Goal: Task Accomplishment & Management: Use online tool/utility

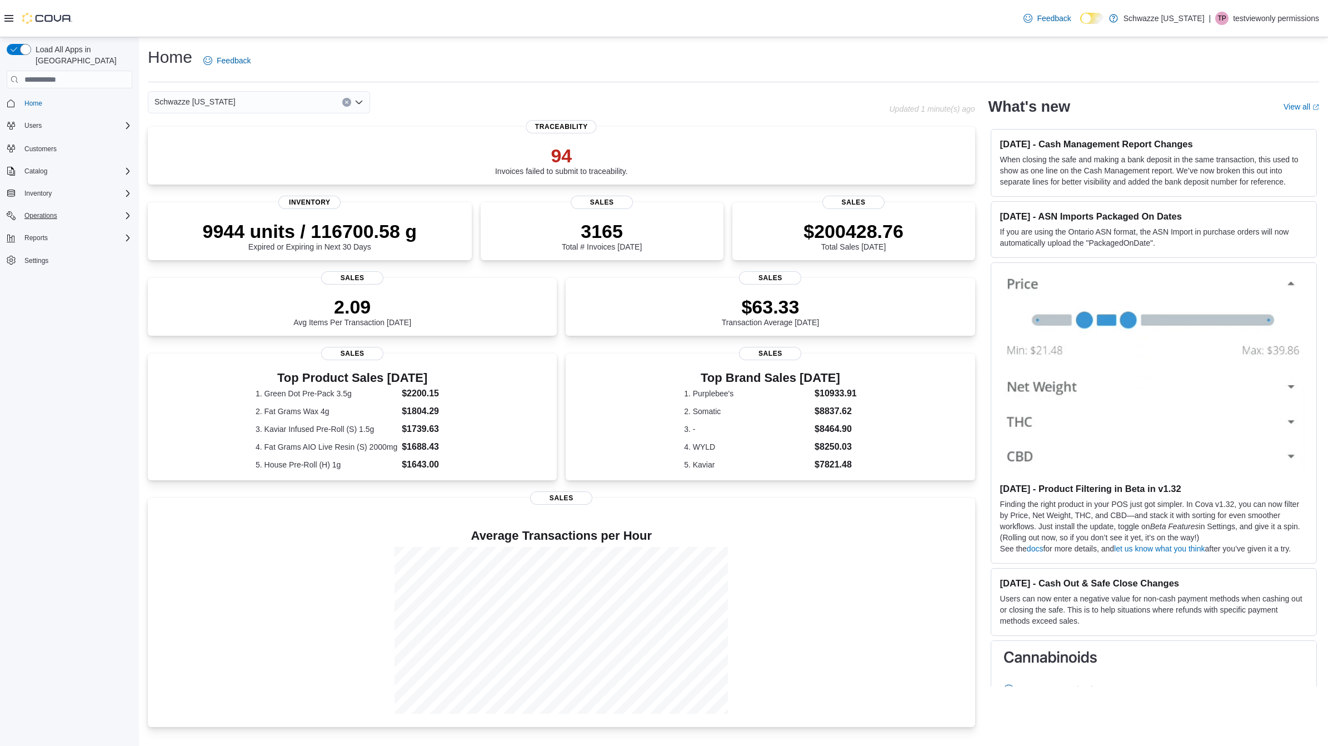
click at [64, 209] on div "Operations" at bounding box center [76, 215] width 112 height 13
click at [64, 227] on span "Cash Management" at bounding box center [48, 231] width 56 height 9
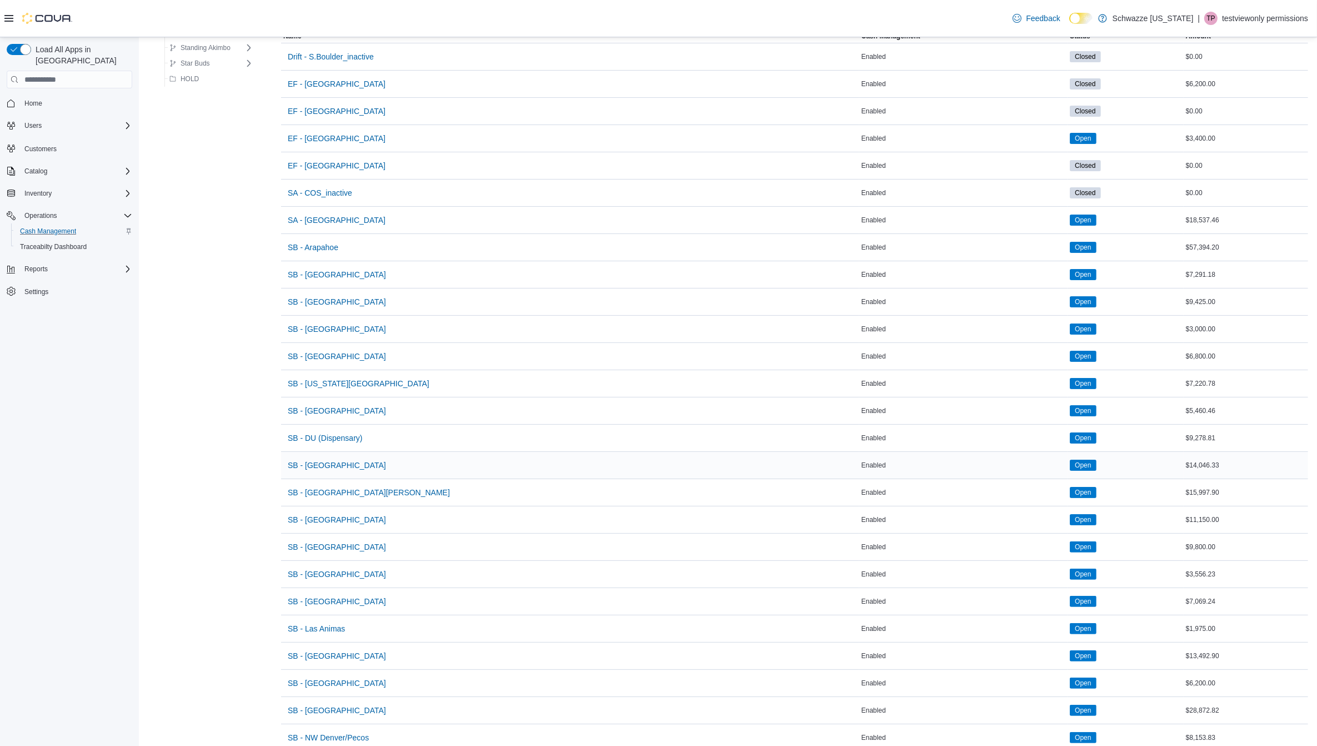
scroll to position [121, 0]
click at [342, 711] on span "SB - Manitou Springs" at bounding box center [337, 708] width 98 height 11
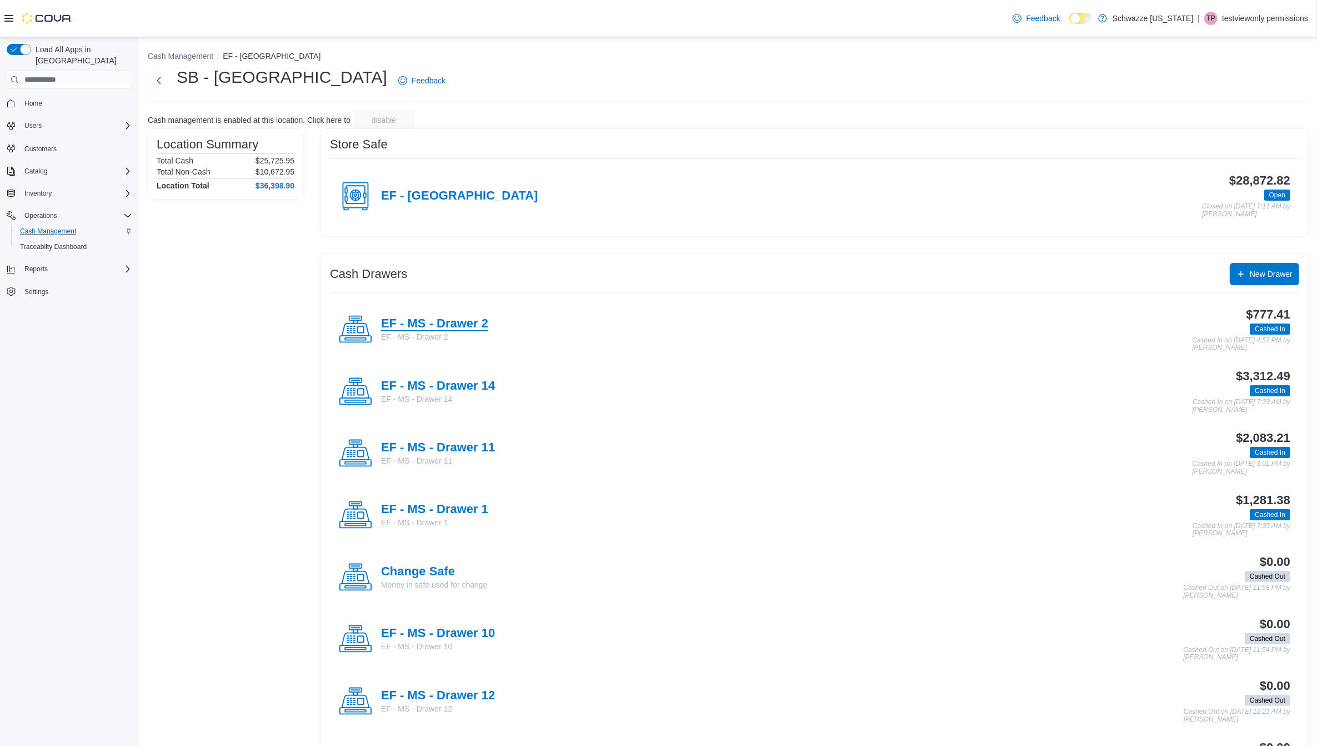
click at [447, 329] on h4 "EF - MS - Drawer 2" at bounding box center [434, 324] width 107 height 14
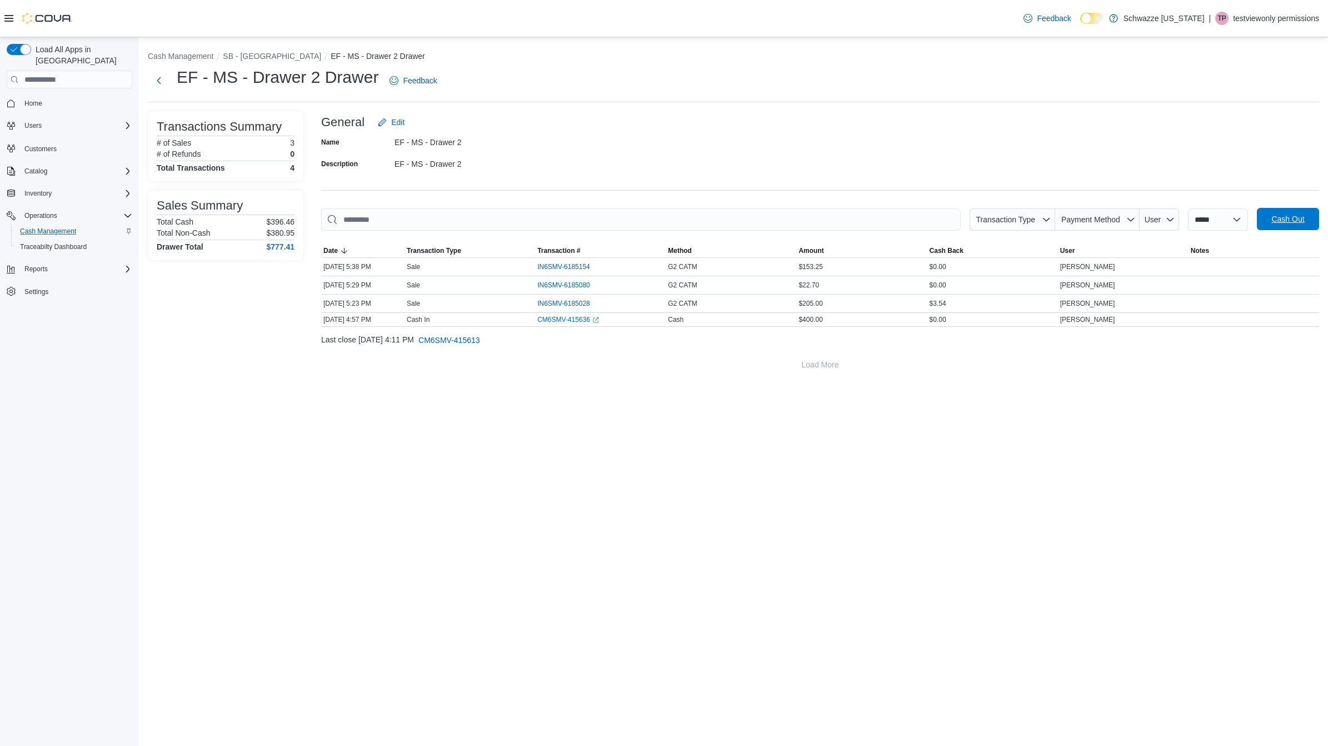
click at [1312, 222] on button "Cash Out" at bounding box center [1288, 219] width 62 height 22
